Goal: Information Seeking & Learning: Learn about a topic

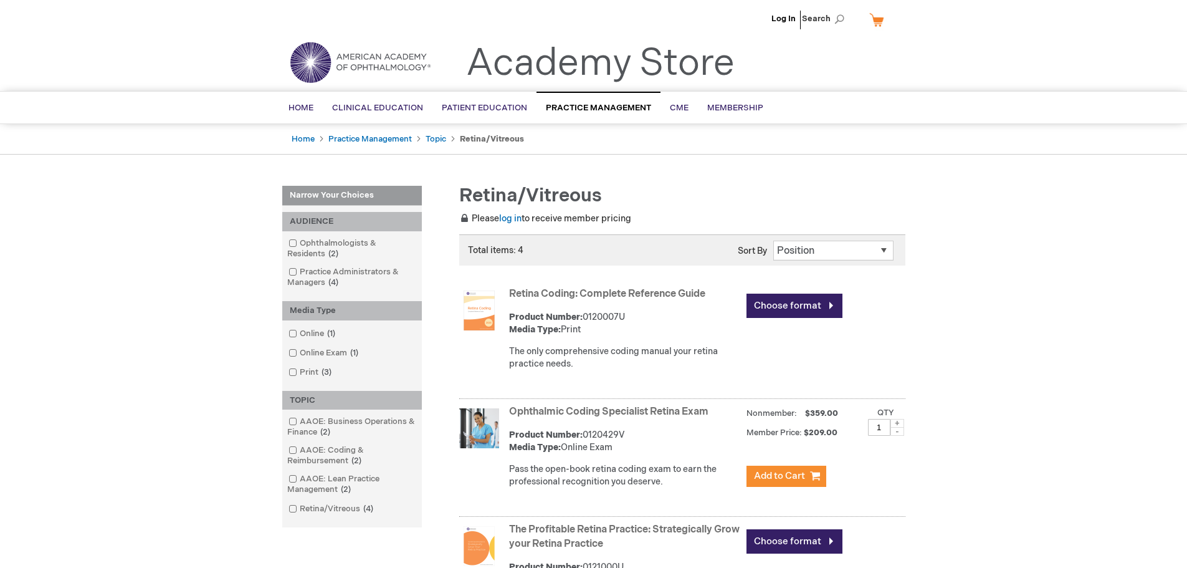
scroll to position [125, 0]
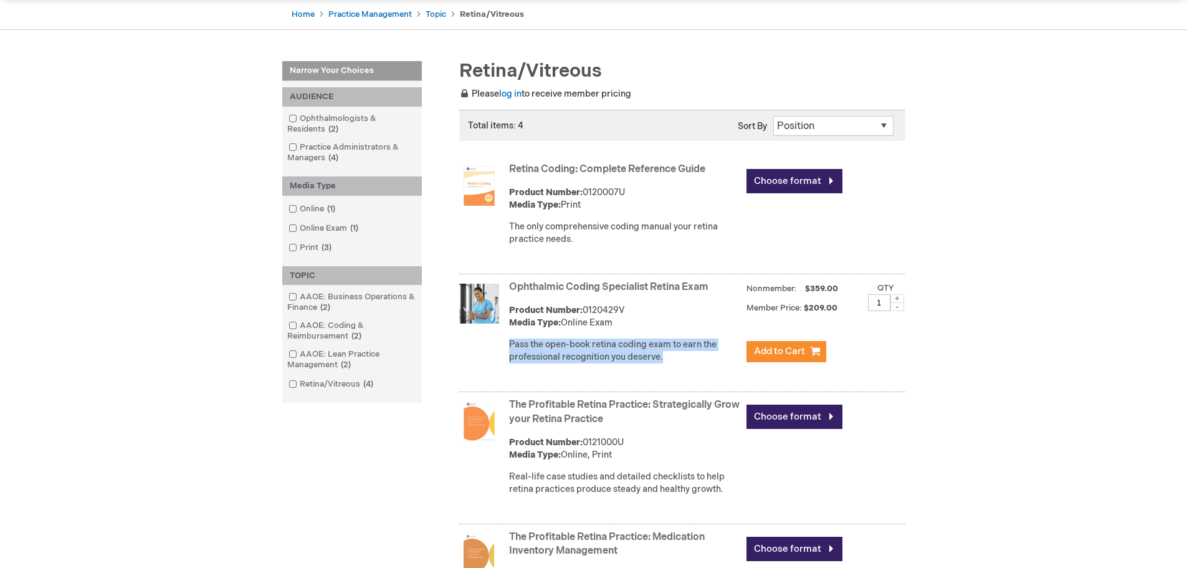
drag, startPoint x: 510, startPoint y: 348, endPoint x: 664, endPoint y: 361, distance: 154.5
click at [664, 361] on p "Pass the open-book retina coding exam to earn the professional recognition you …" at bounding box center [624, 350] width 231 height 25
click at [703, 374] on div "Ophthalmic Coding Specialist Retina Exam Product Number: 0120429V Media Type: O…" at bounding box center [682, 334] width 446 height 115
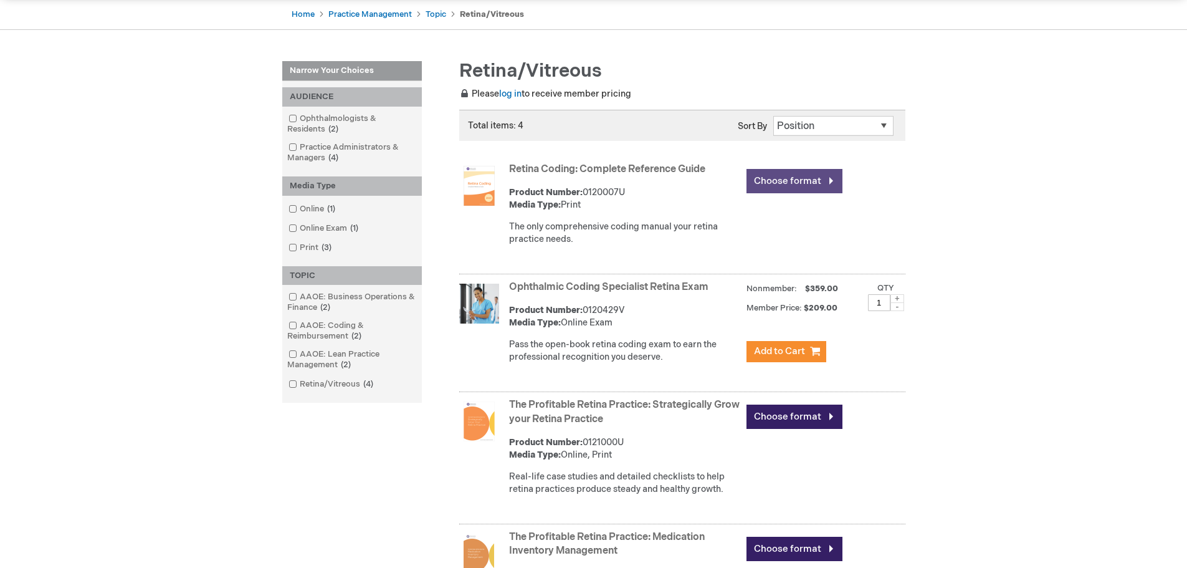
click at [768, 177] on link "Choose format" at bounding box center [794, 181] width 96 height 24
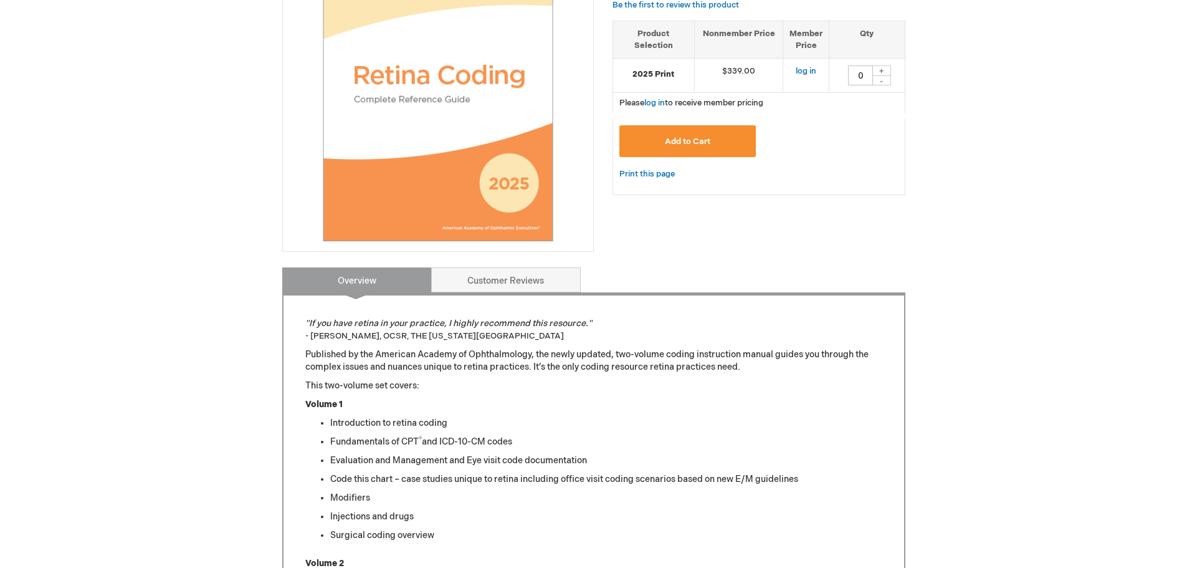
scroll to position [436, 0]
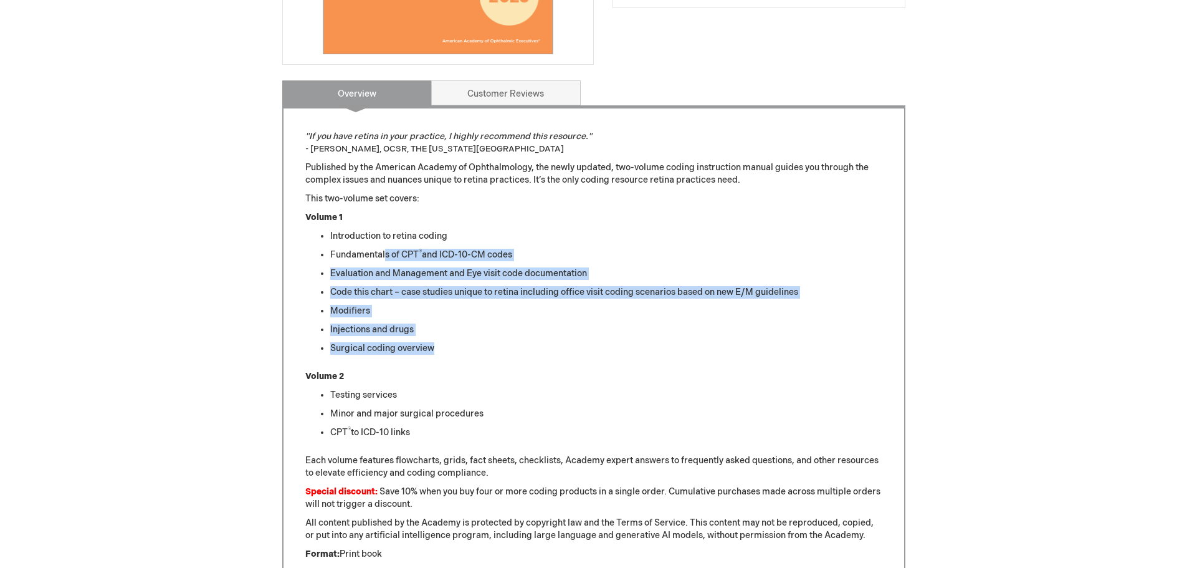
drag, startPoint x: 384, startPoint y: 249, endPoint x: 437, endPoint y: 351, distance: 114.8
click at [437, 351] on ul "Introduction to retina coding Fundamentals of CPT ® and ICD-10-CM codes Evaluat…" at bounding box center [593, 292] width 577 height 125
click at [470, 347] on li "Surgical coding overview" at bounding box center [606, 348] width 552 height 12
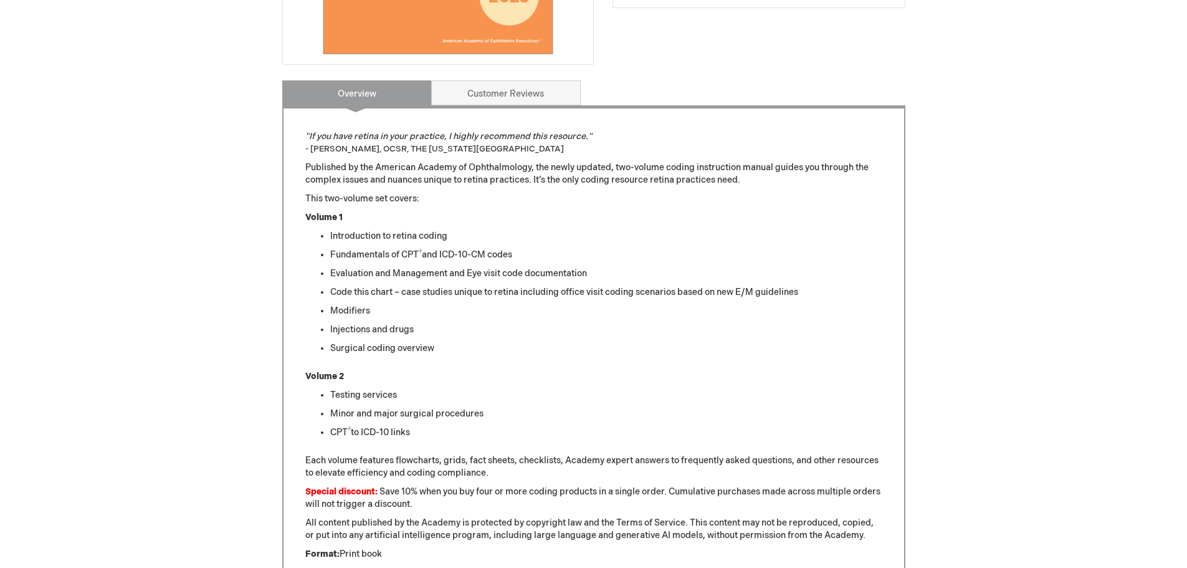
scroll to position [748, 0]
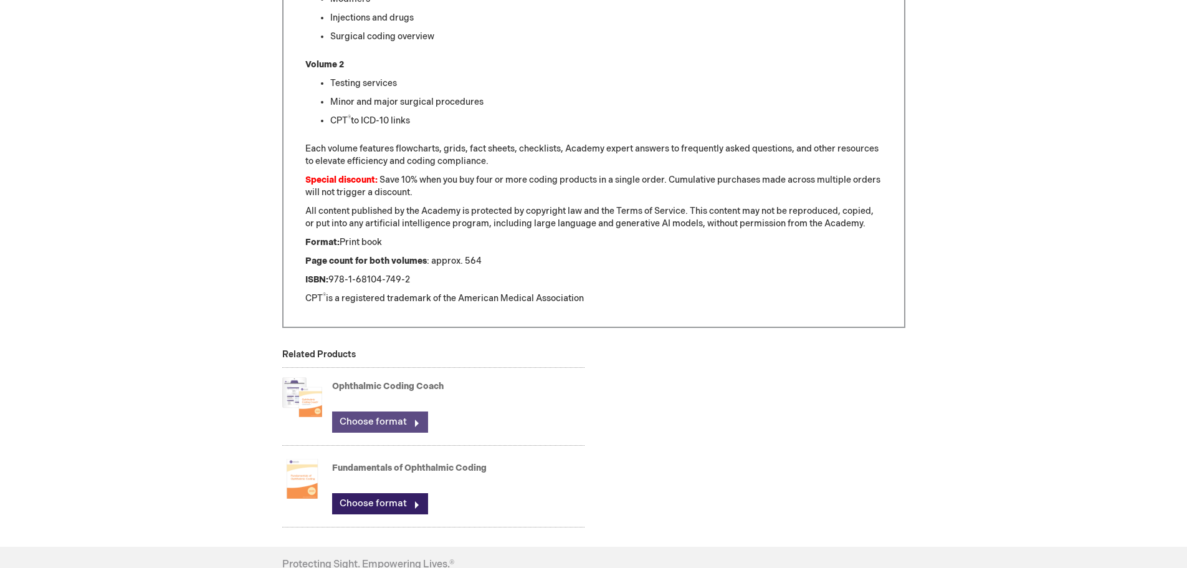
click at [380, 417] on link "Choose format" at bounding box center [380, 421] width 96 height 21
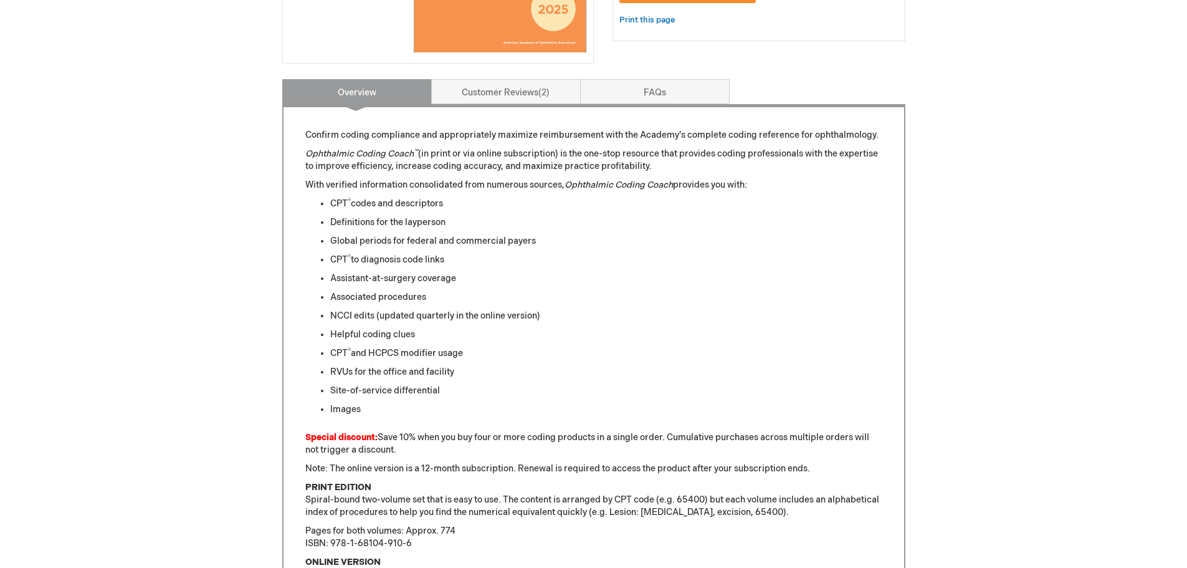
scroll to position [685, 0]
